Goal: Task Accomplishment & Management: Complete application form

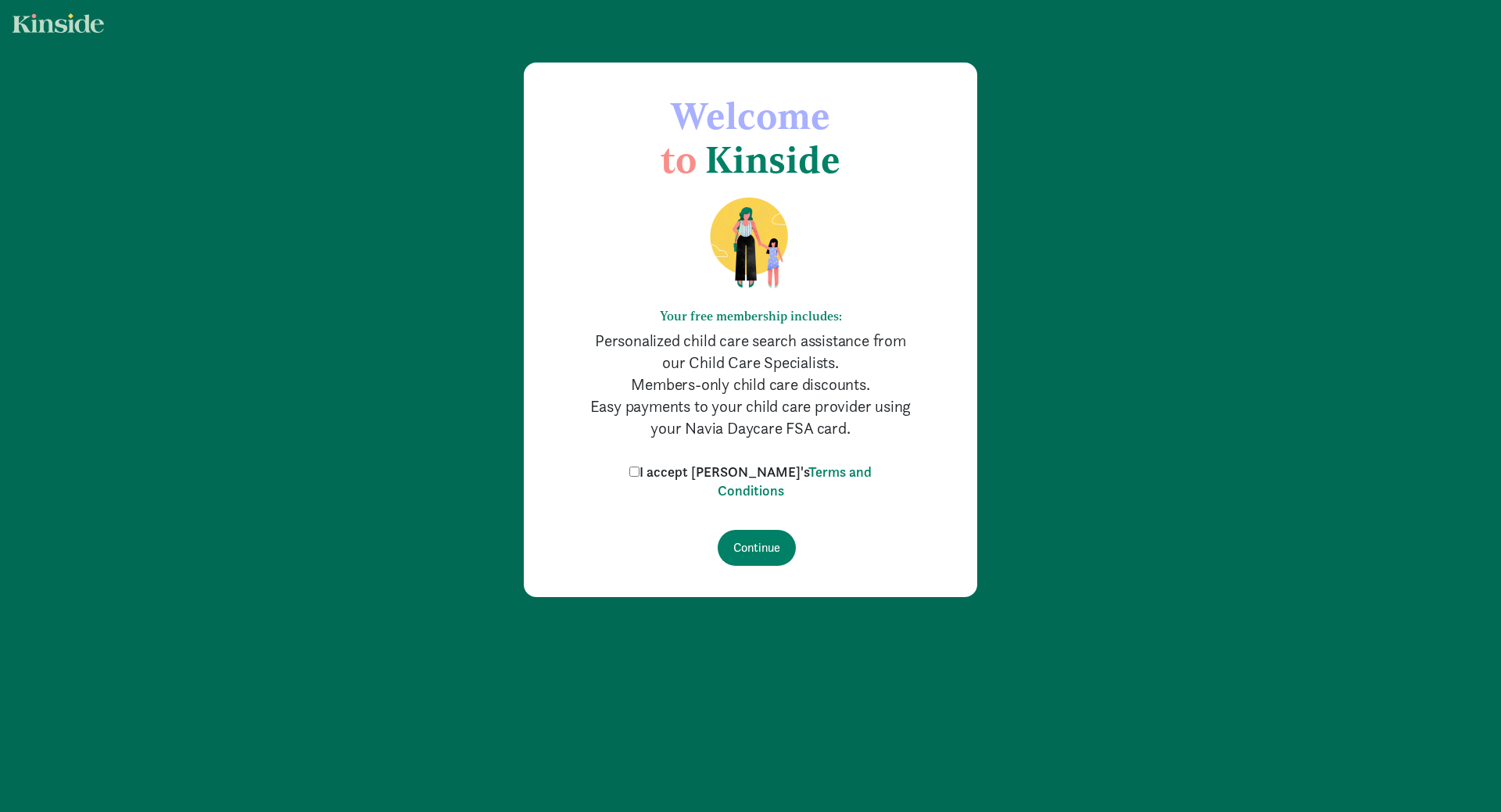
click at [670, 470] on label "I accept [PERSON_NAME]'s Terms and Conditions" at bounding box center [750, 481] width 250 height 37
click at [640, 470] on input "I accept Kinside's Terms and Conditions" at bounding box center [634, 471] width 10 height 10
checkbox input "true"
click at [754, 536] on input "Continue" at bounding box center [757, 547] width 78 height 36
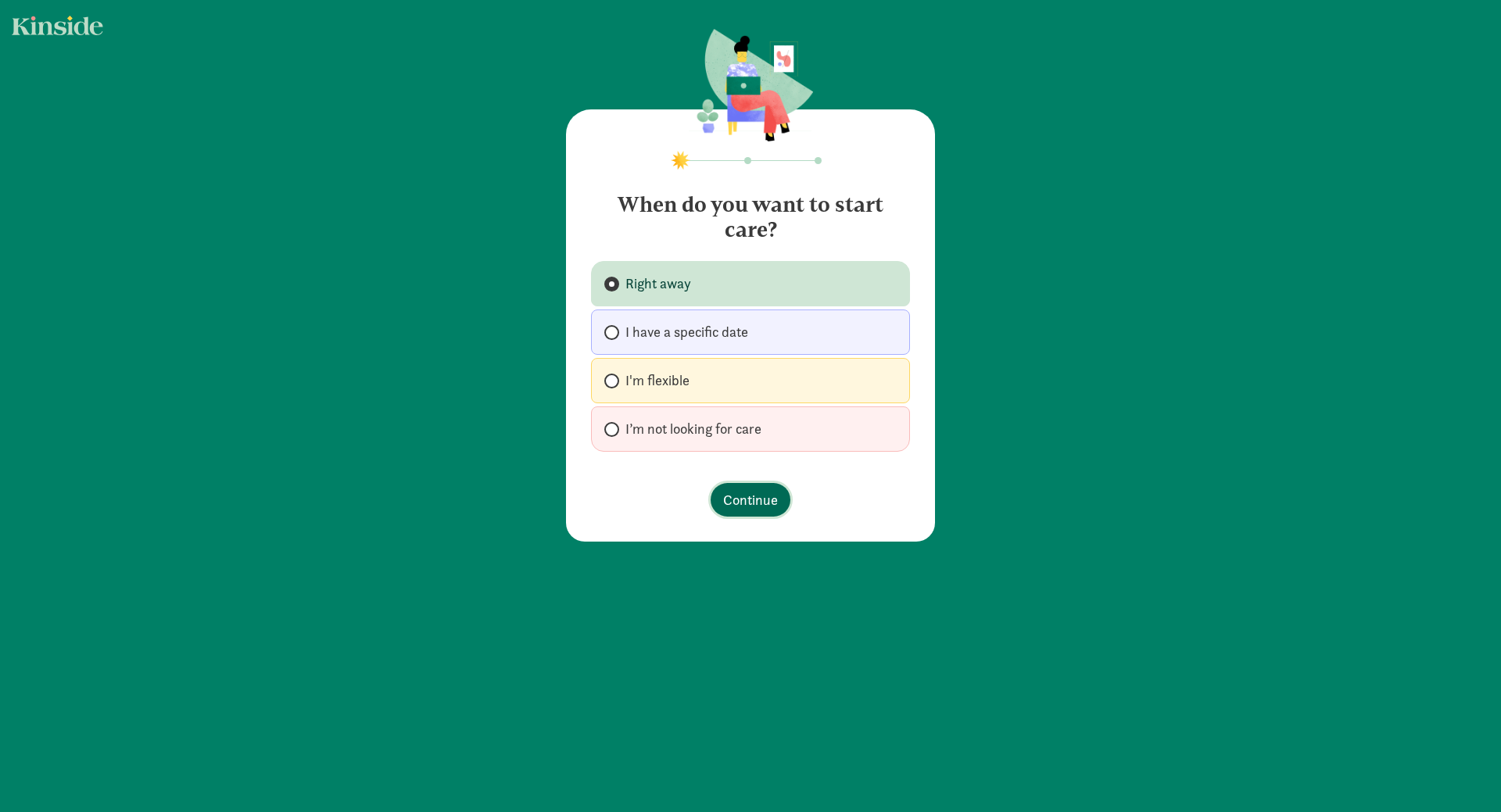
click at [747, 504] on span "Continue" at bounding box center [750, 500] width 55 height 21
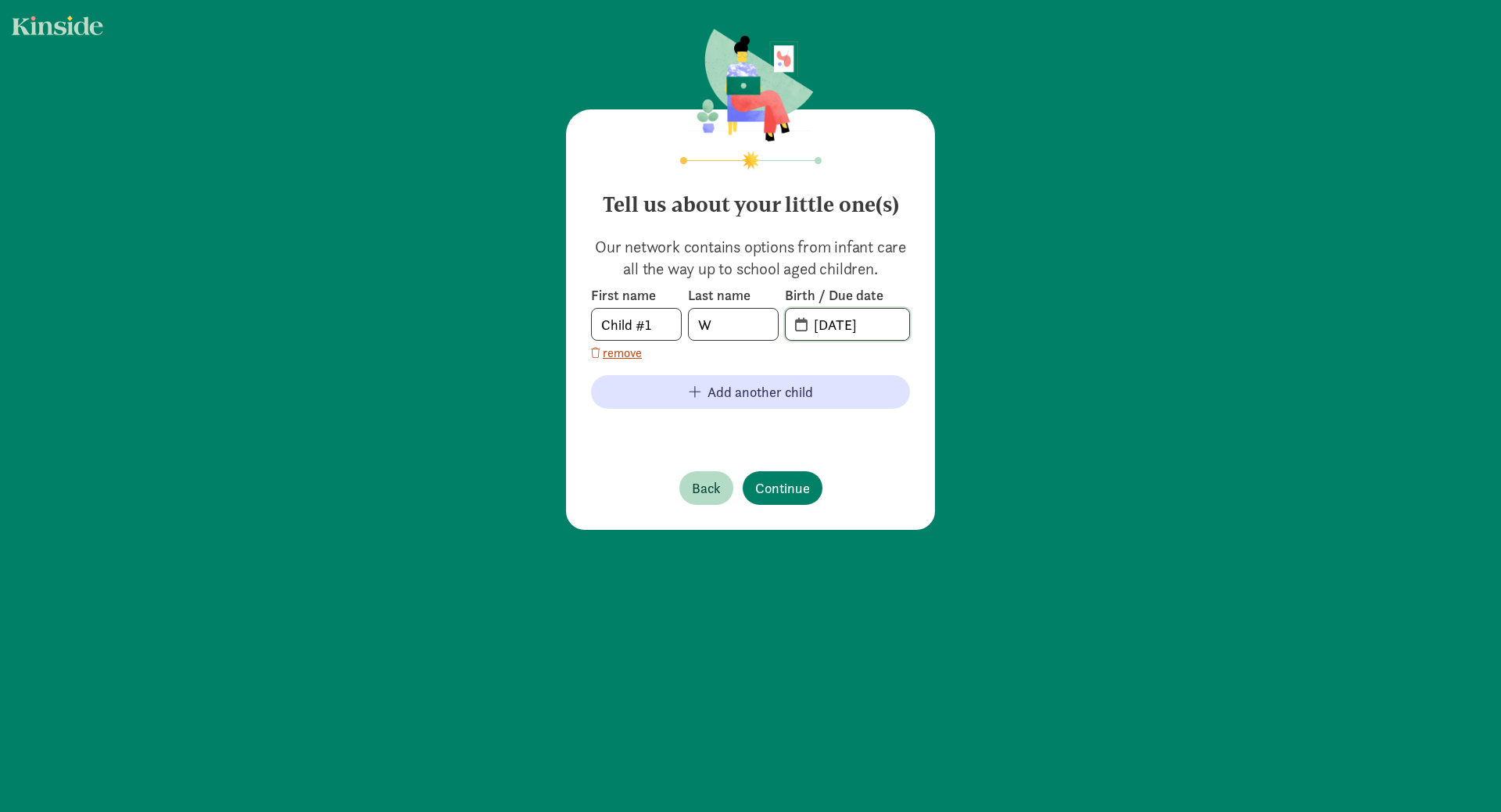
drag, startPoint x: 884, startPoint y: 322, endPoint x: 807, endPoint y: 318, distance: 77.1
click at [807, 318] on input "[DATE]" at bounding box center [857, 324] width 105 height 31
click at [789, 490] on span "Continue" at bounding box center [782, 488] width 55 height 21
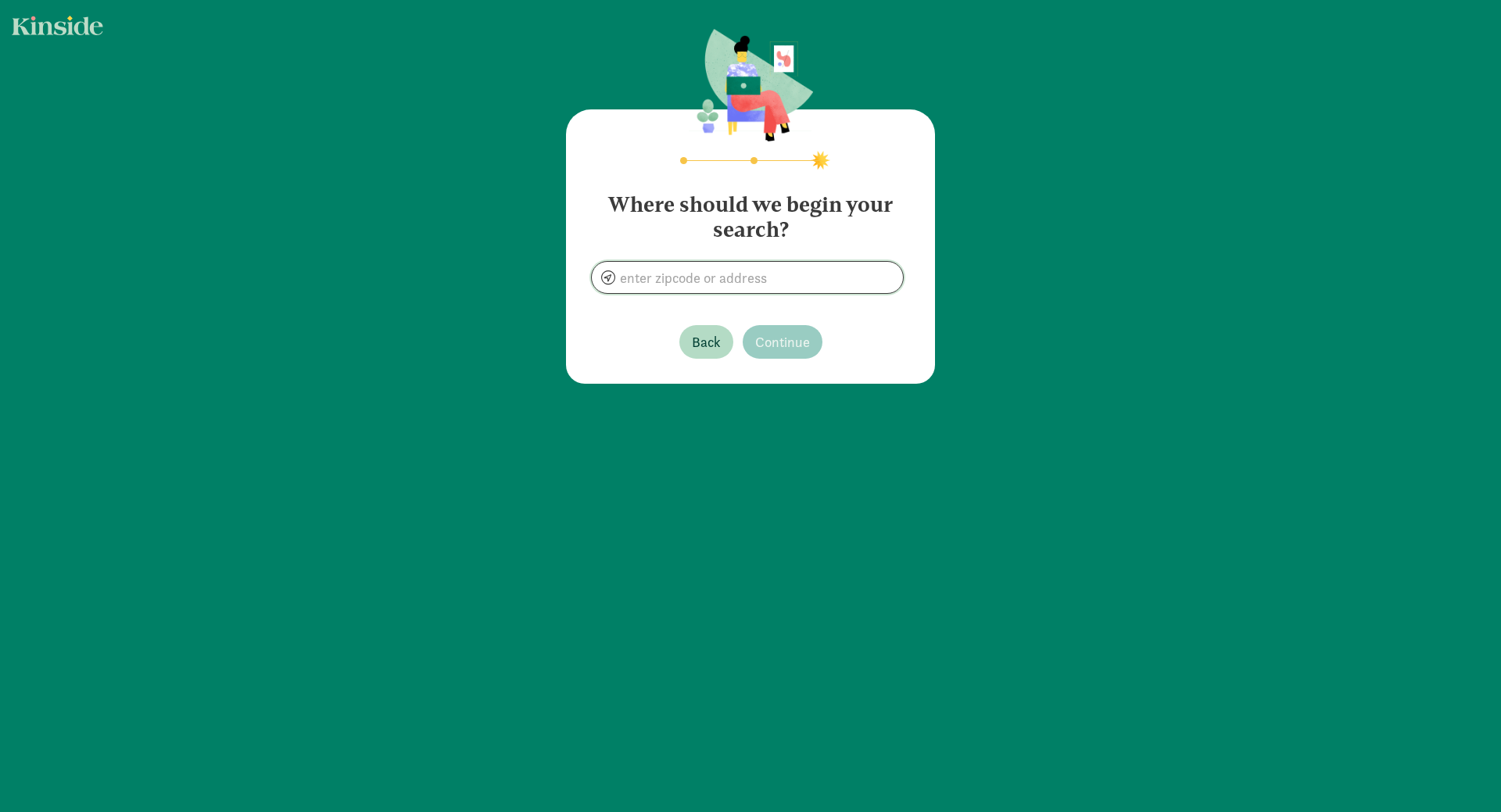
click at [755, 280] on input at bounding box center [747, 276] width 311 height 31
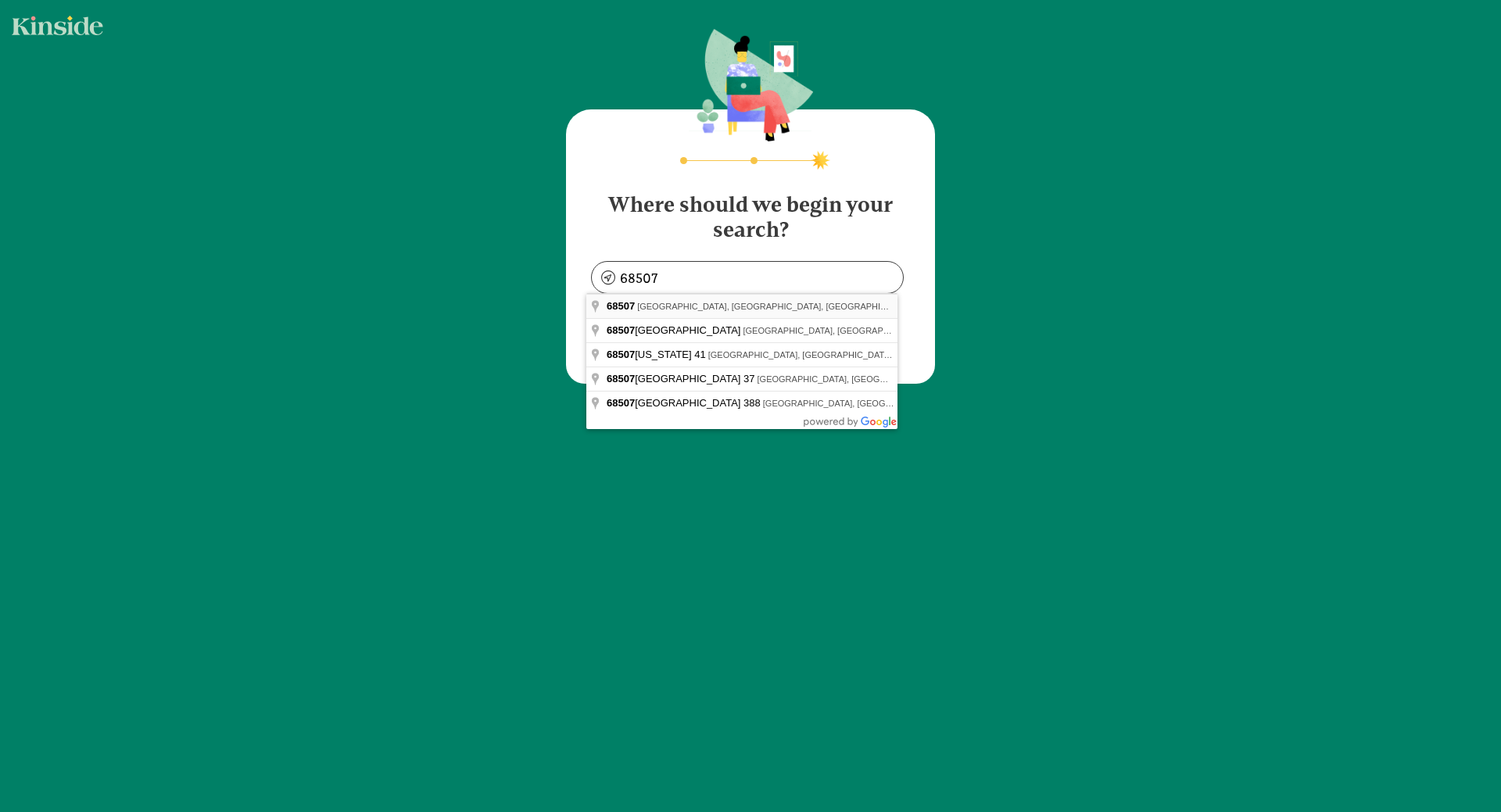
type input "[GEOGRAPHIC_DATA], [GEOGRAPHIC_DATA]"
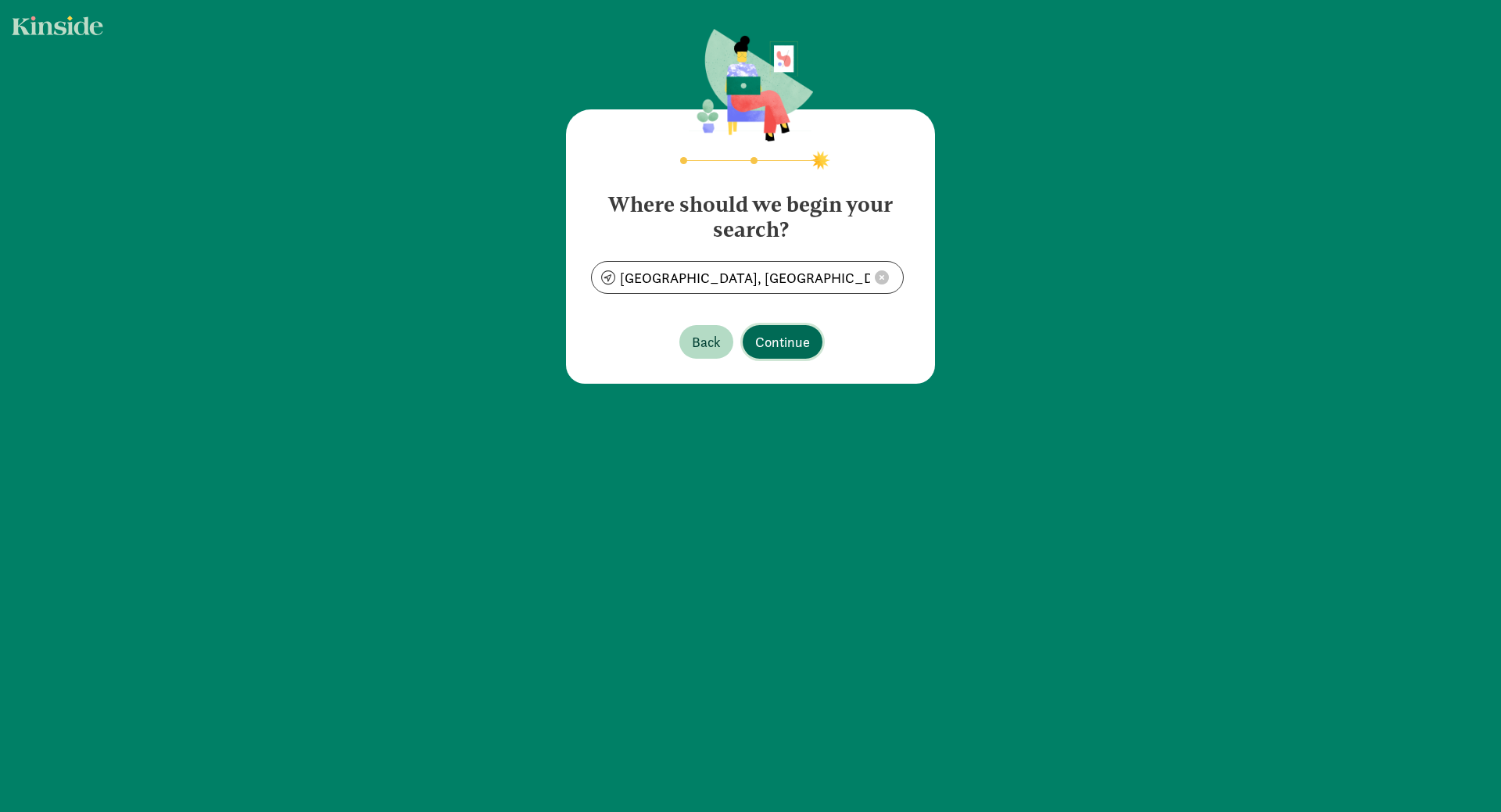
click at [792, 344] on span "Continue" at bounding box center [782, 341] width 55 height 21
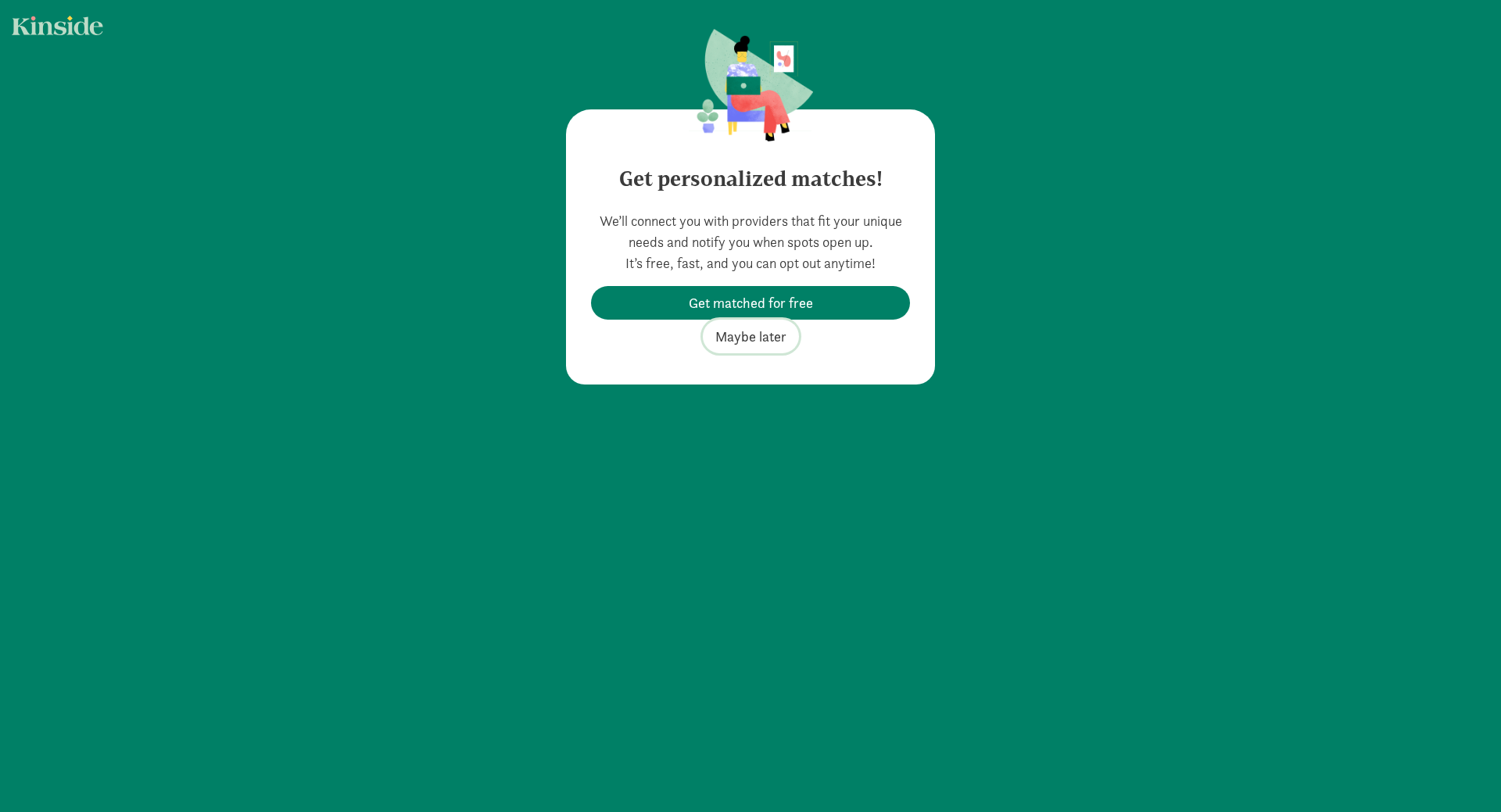
click at [757, 336] on span "Maybe later" at bounding box center [751, 336] width 71 height 21
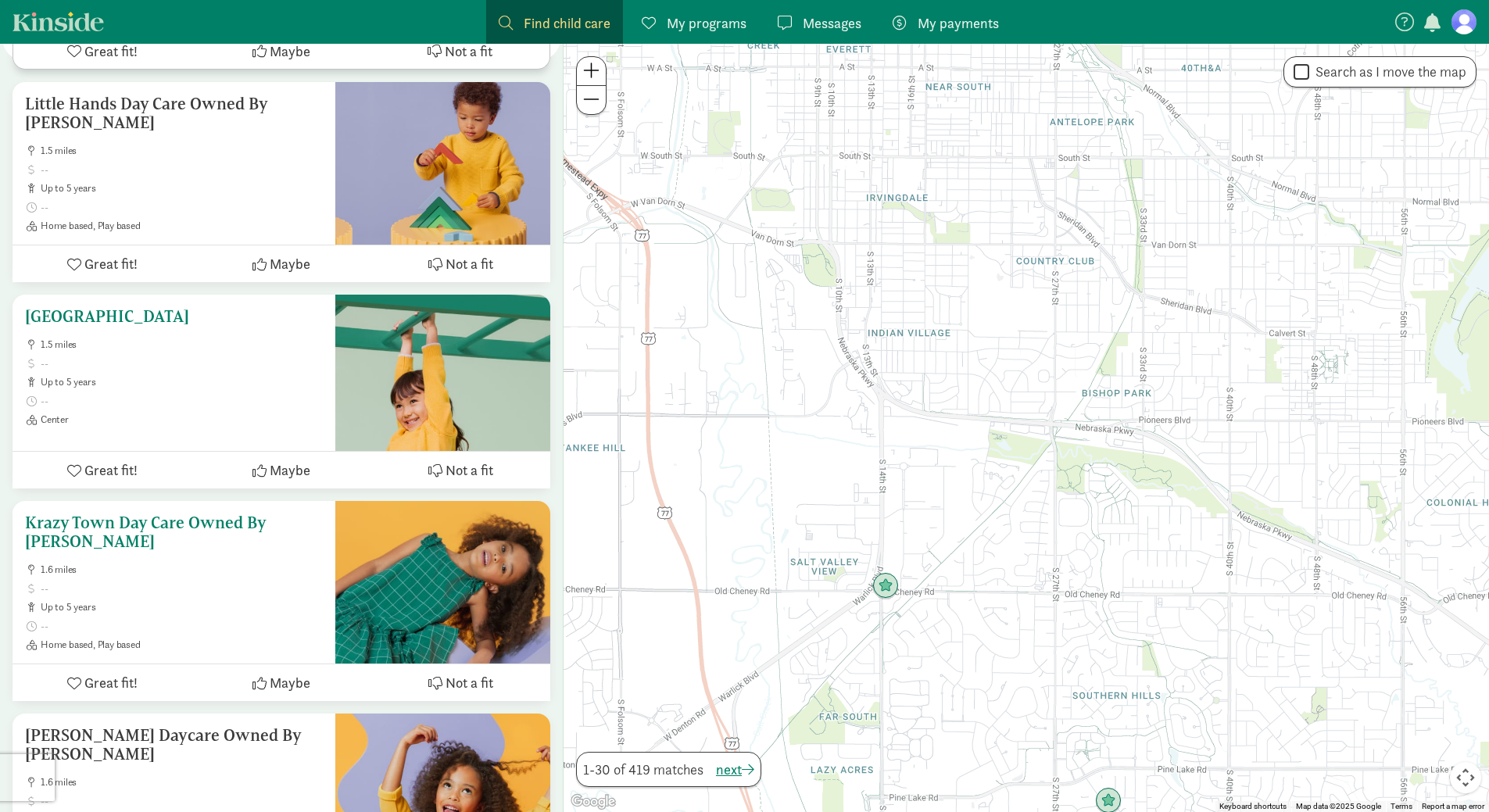
scroll to position [4298, 0]
